Goal: Use online tool/utility: Utilize a website feature to perform a specific function

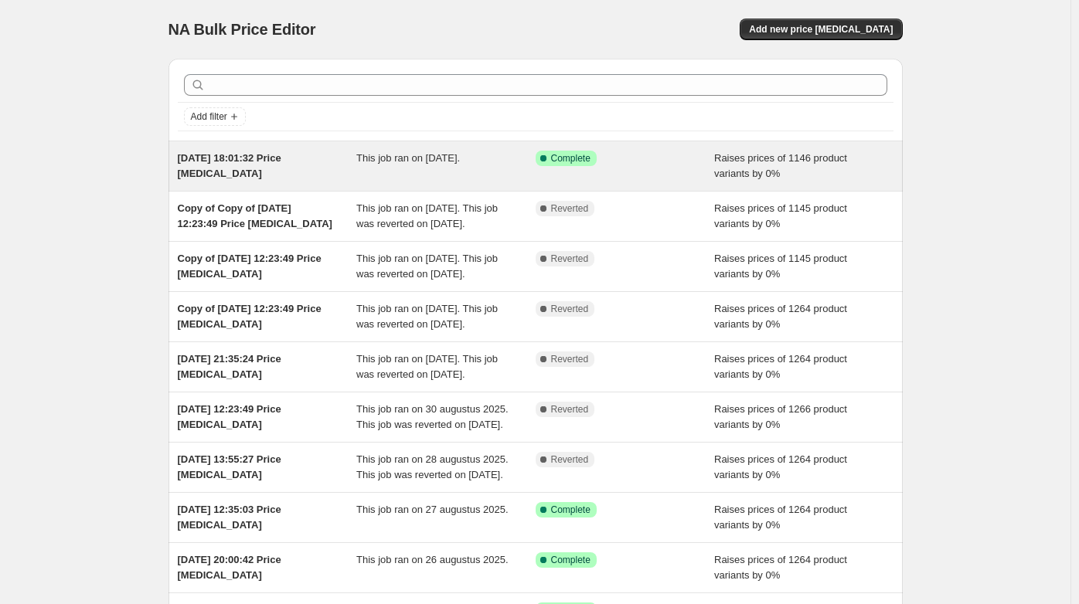
click at [427, 163] on span "This job ran on [DATE]." at bounding box center [408, 158] width 104 height 12
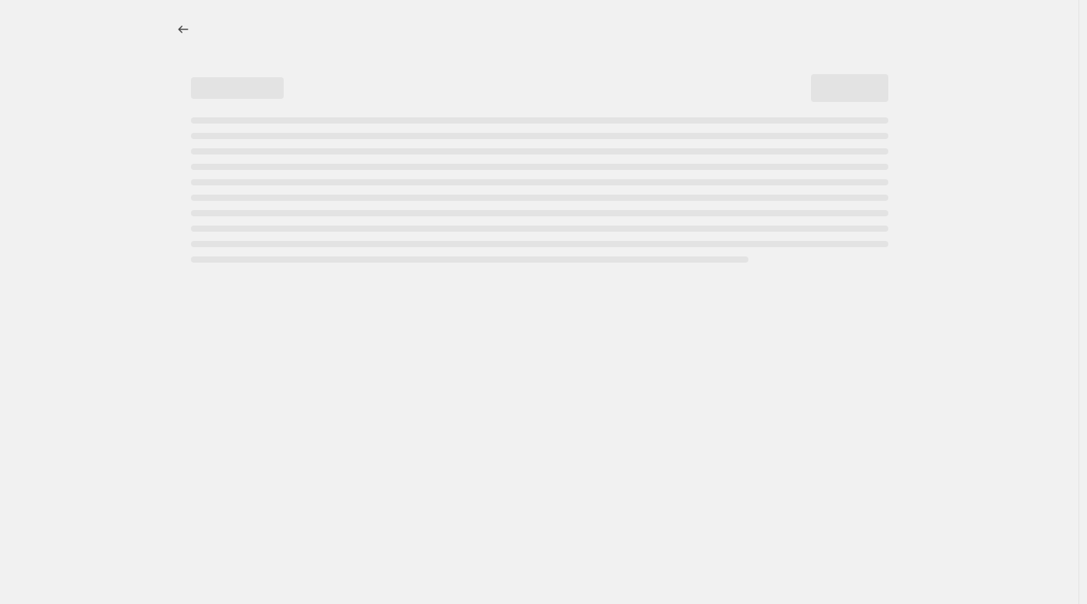
select select "percentage"
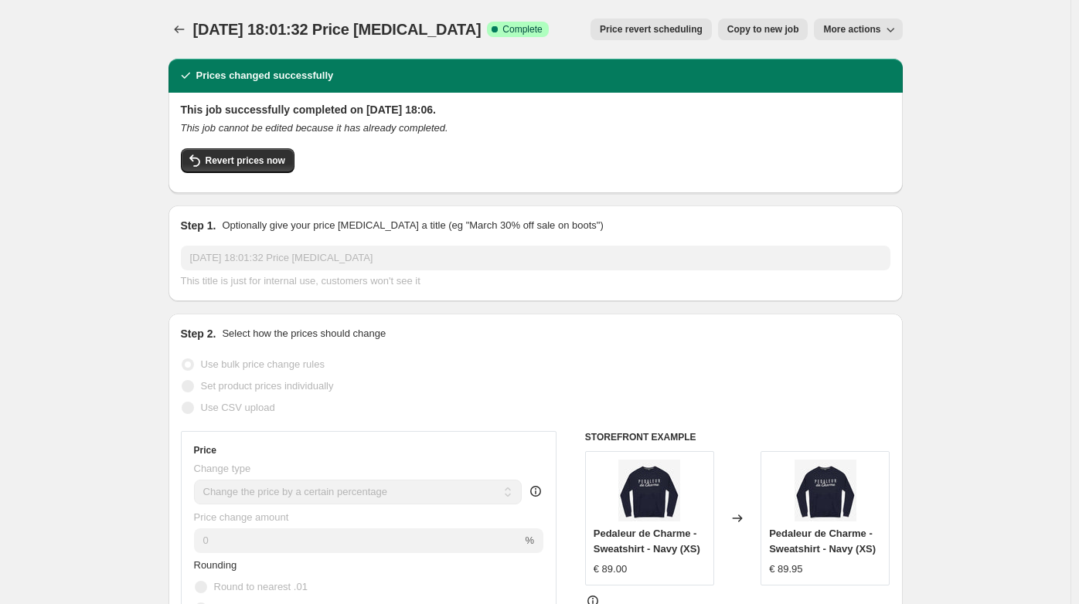
drag, startPoint x: 239, startPoint y: 159, endPoint x: 434, endPoint y: 218, distance: 203.4
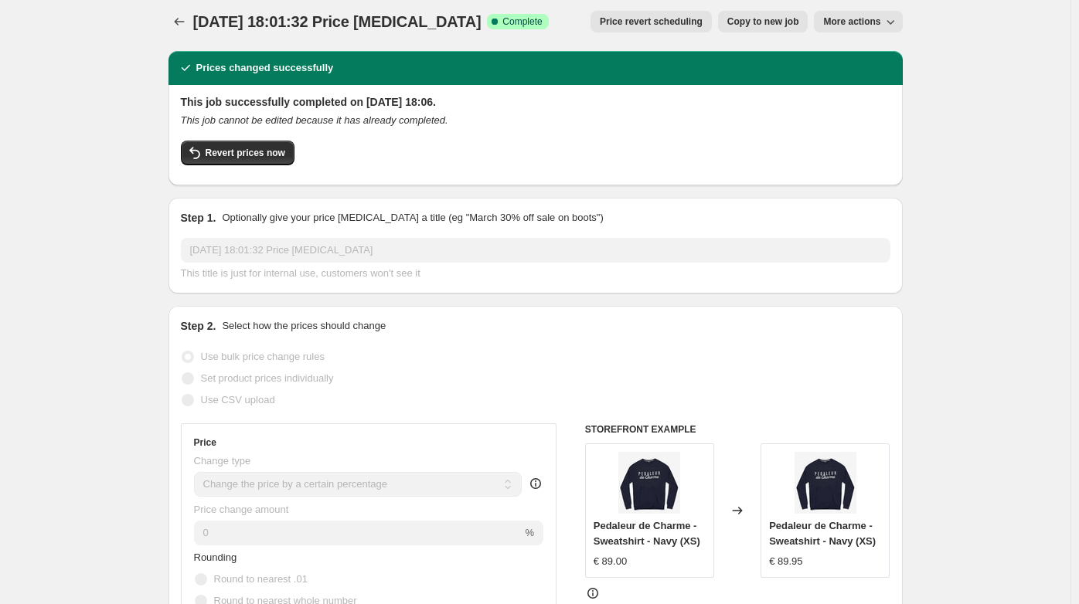
scroll to position [7, 0]
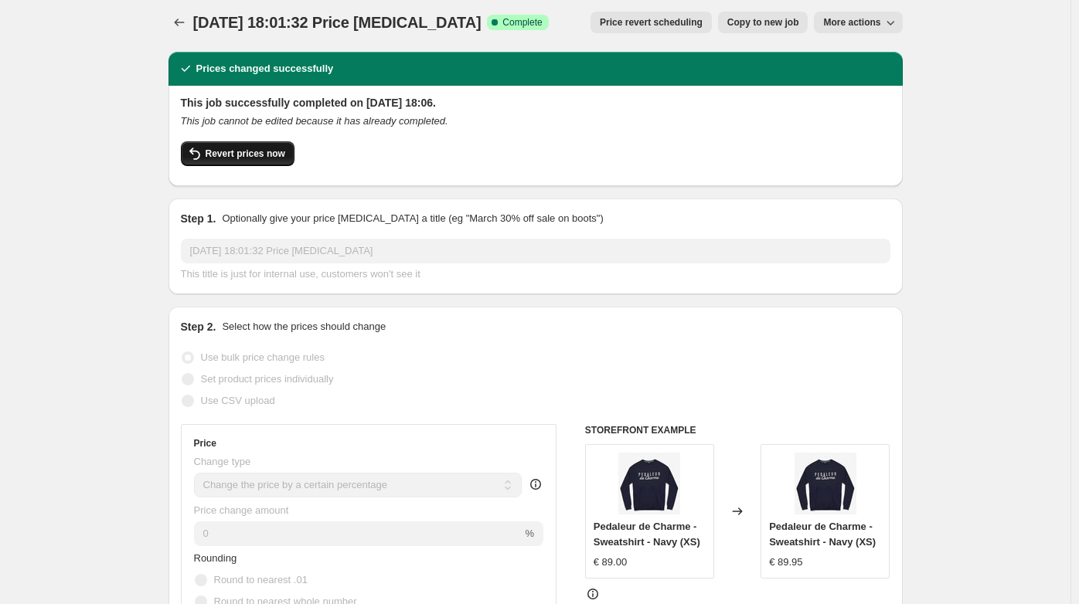
click at [244, 152] on span "Revert prices now" at bounding box center [246, 154] width 80 height 12
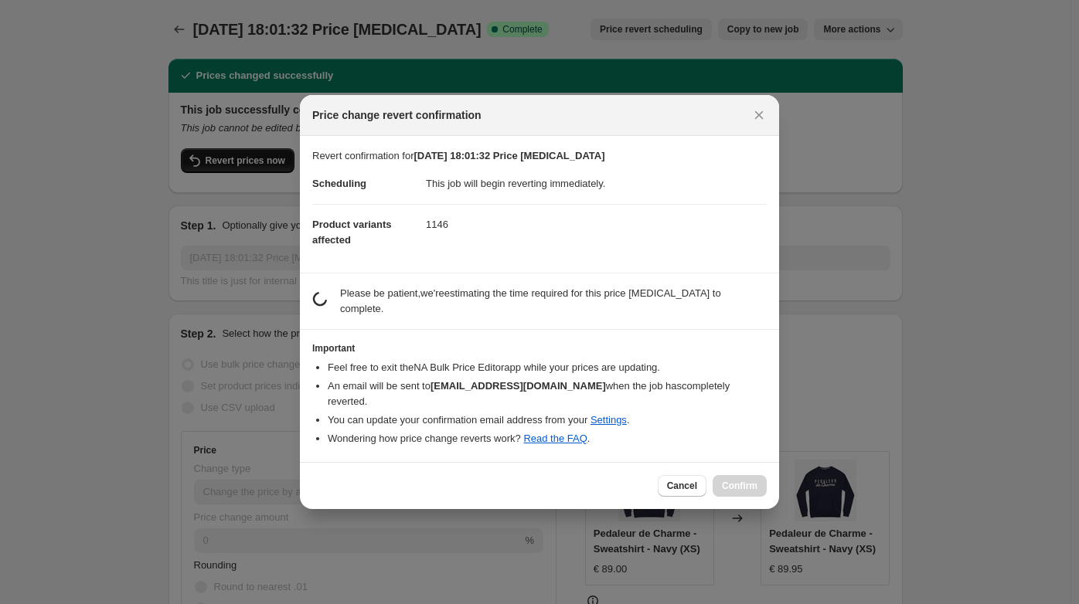
scroll to position [0, 0]
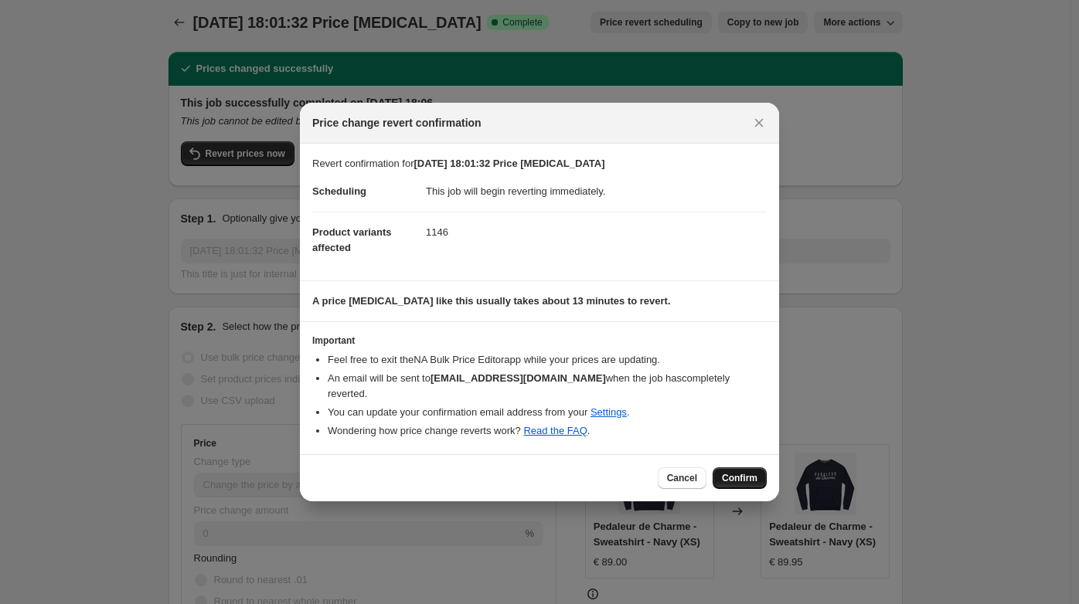
click at [734, 478] on button "Confirm" at bounding box center [740, 479] width 54 height 22
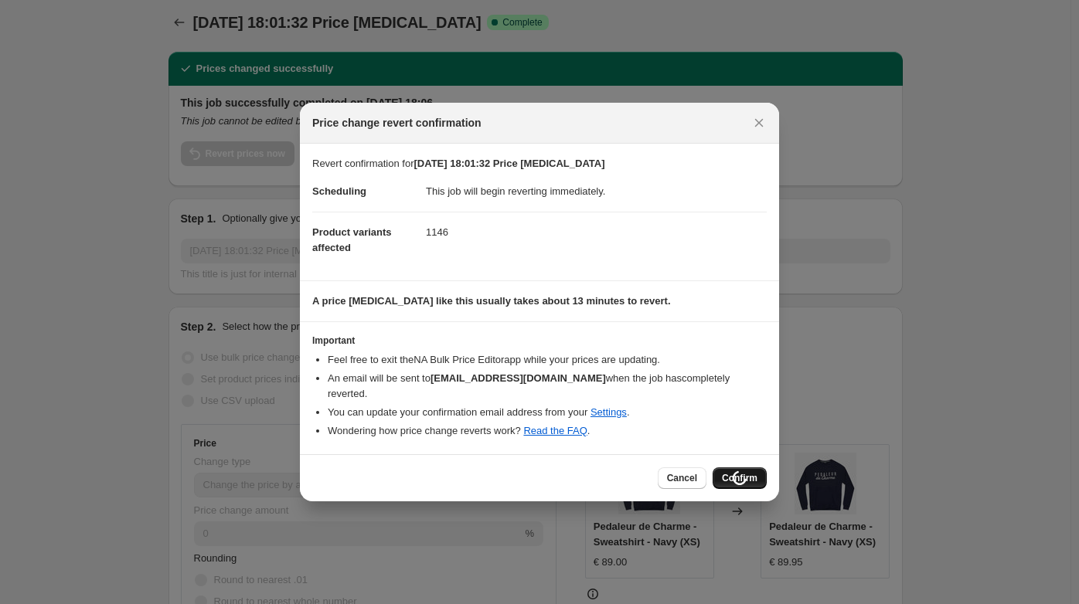
scroll to position [7, 0]
